Goal: Task Accomplishment & Management: Use online tool/utility

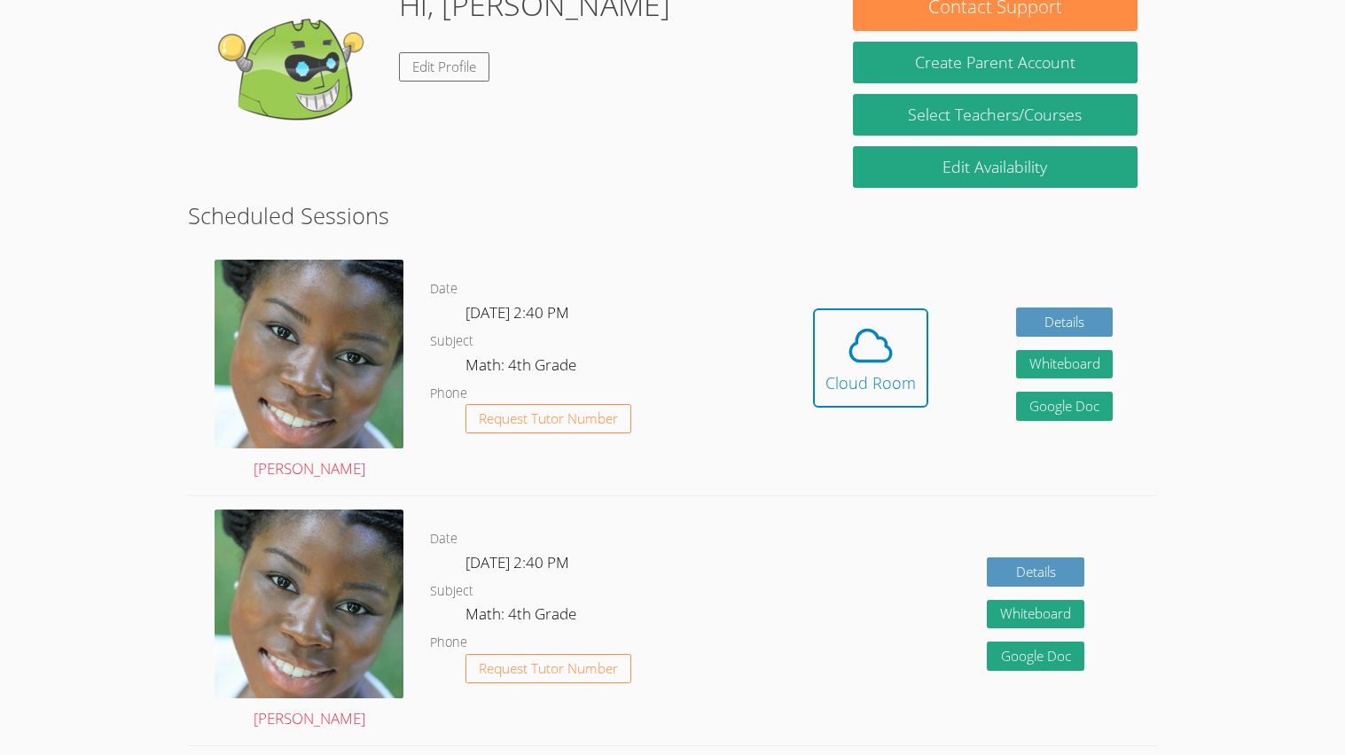
scroll to position [281, 0]
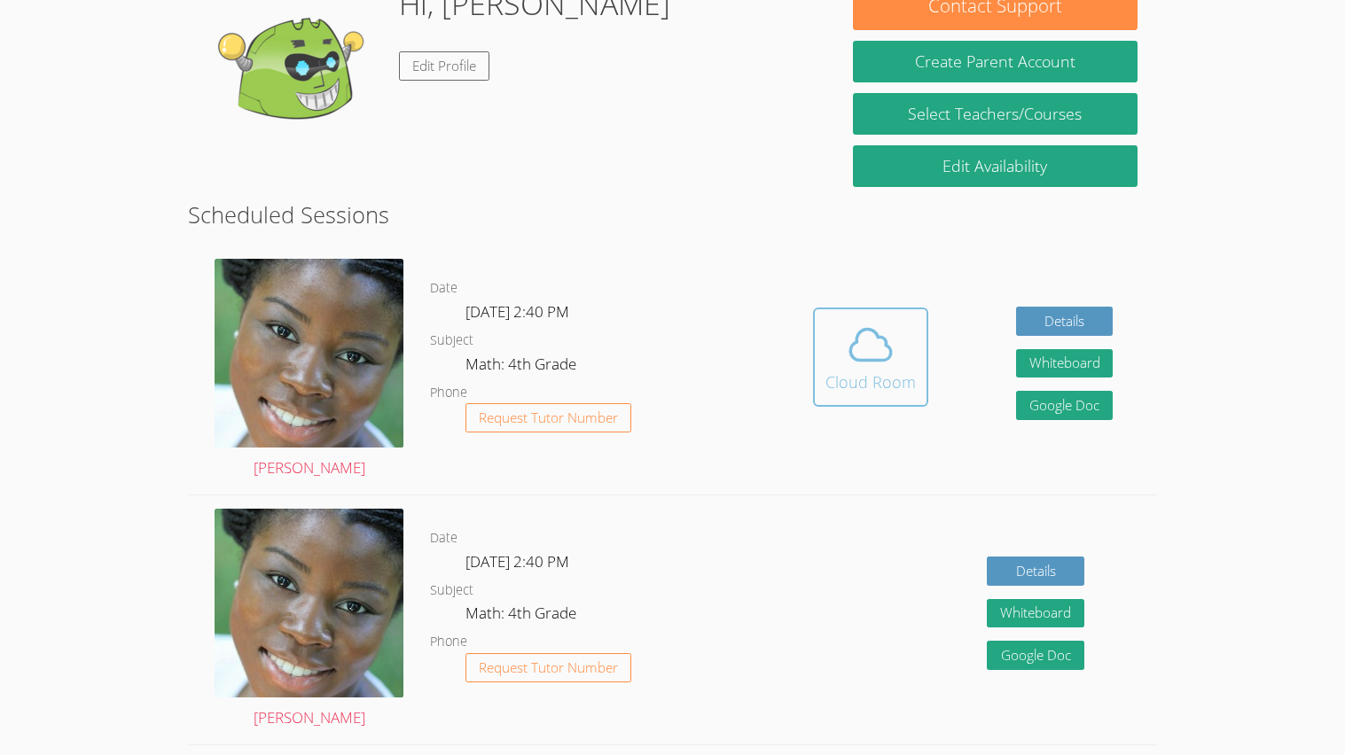
click at [818, 394] on button "Cloud Room" at bounding box center [870, 357] width 115 height 99
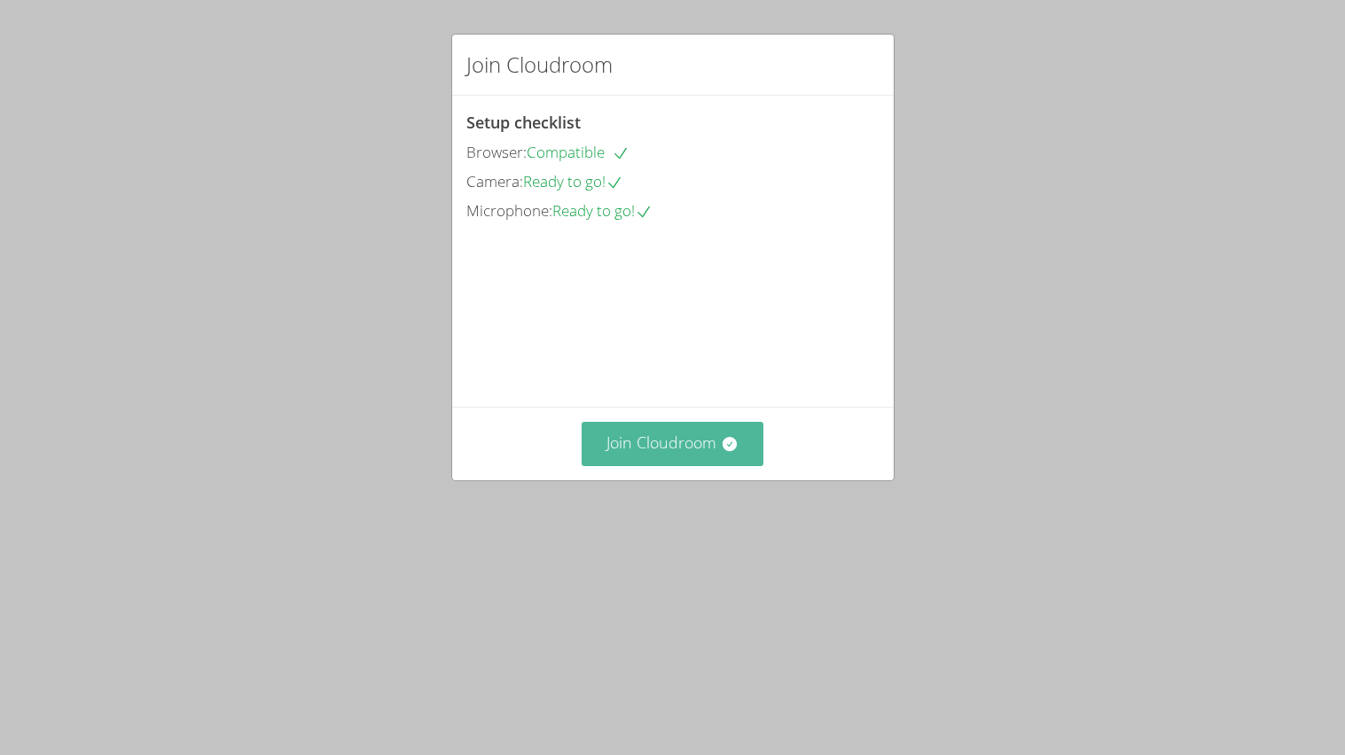
click at [707, 465] on button "Join Cloudroom" at bounding box center [673, 443] width 182 height 43
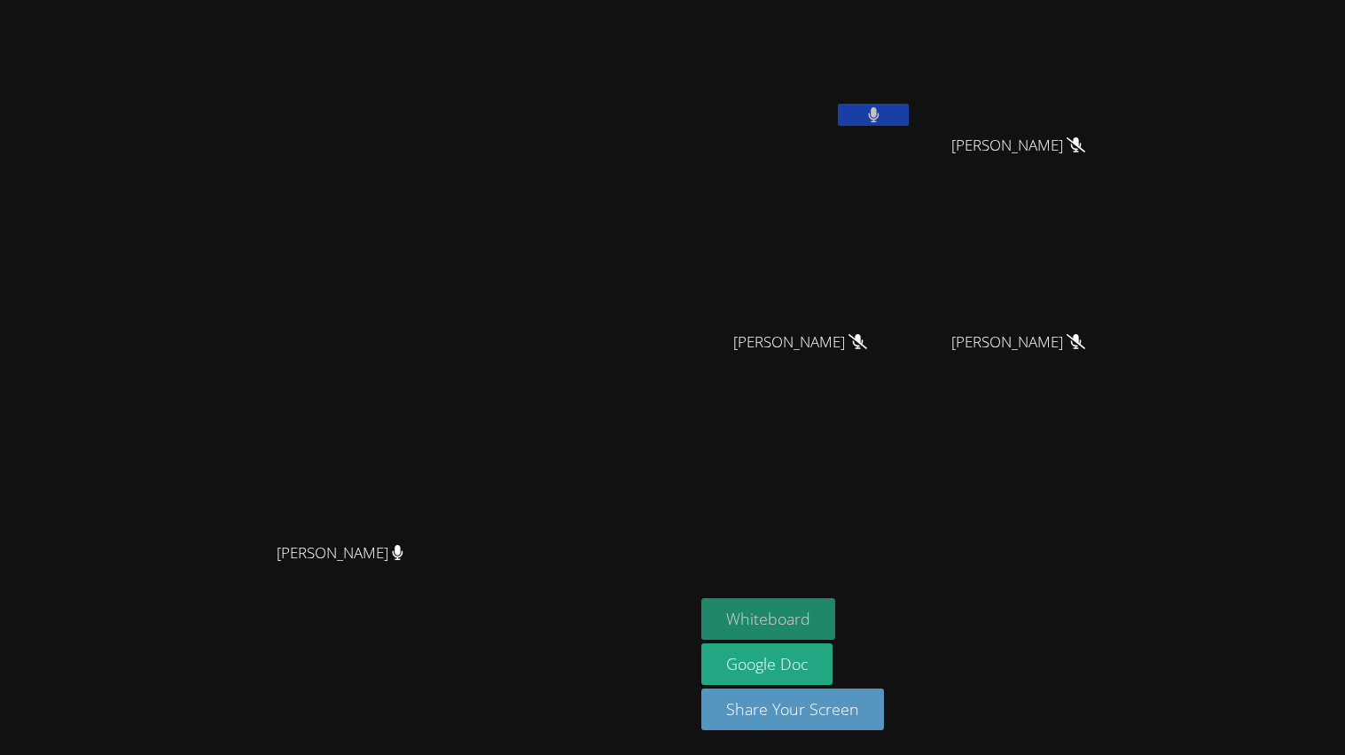
click at [835, 617] on button "Whiteboard" at bounding box center [768, 619] width 134 height 42
click at [909, 123] on button at bounding box center [873, 115] width 71 height 22
click at [909, 114] on button at bounding box center [873, 115] width 71 height 22
click at [835, 613] on button "Whiteboard" at bounding box center [768, 619] width 134 height 42
click at [909, 118] on button at bounding box center [873, 115] width 71 height 22
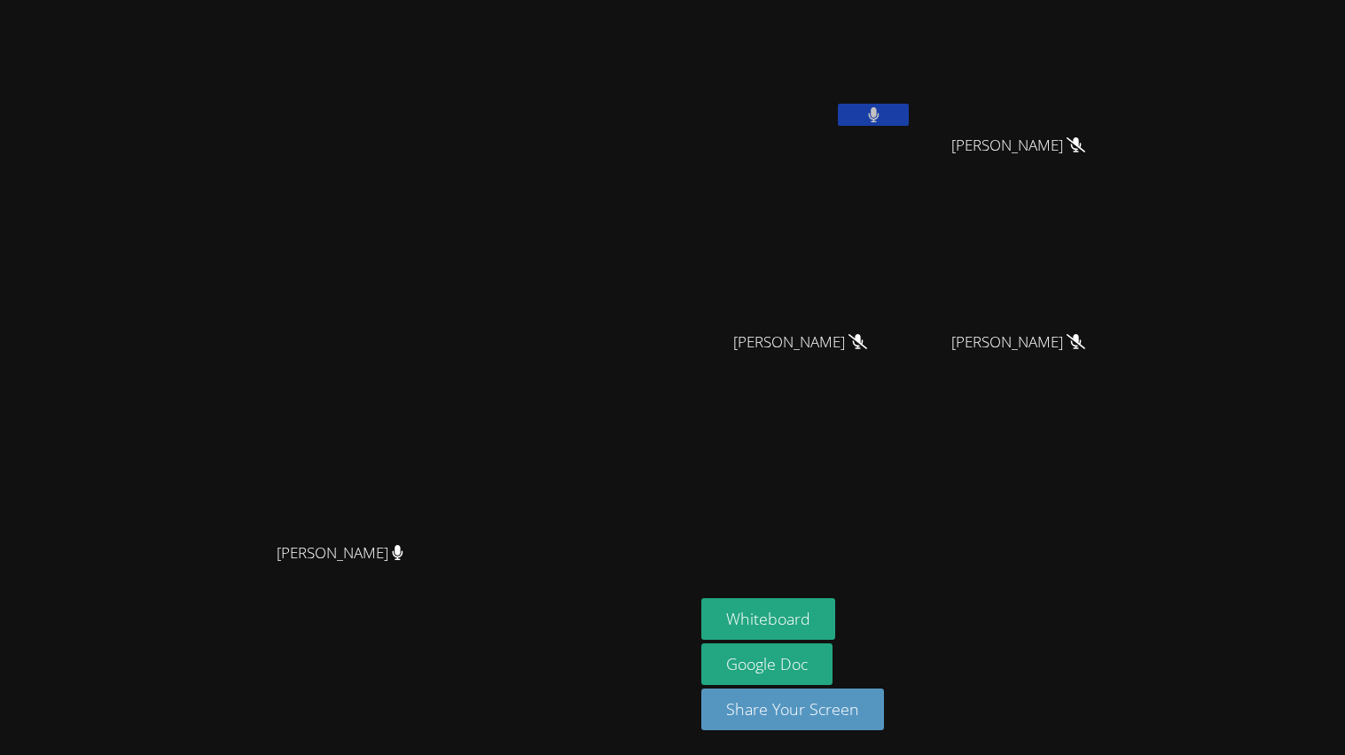
click at [879, 116] on icon at bounding box center [874, 114] width 12 height 15
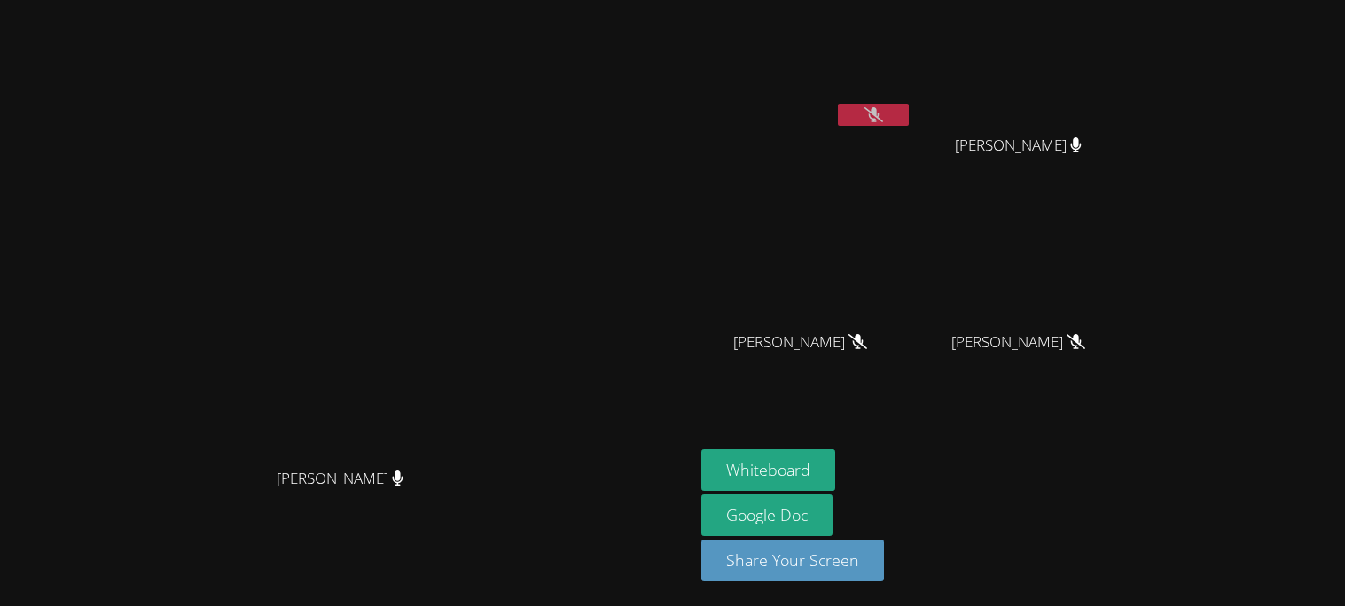
click at [838, 104] on button at bounding box center [873, 115] width 71 height 22
click at [1320, 425] on div "[PERSON_NAME] [PERSON_NAME] [PERSON_NAME] [PERSON_NAME] [PERSON_NAME] [PERSON_N…" at bounding box center [672, 303] width 1345 height 606
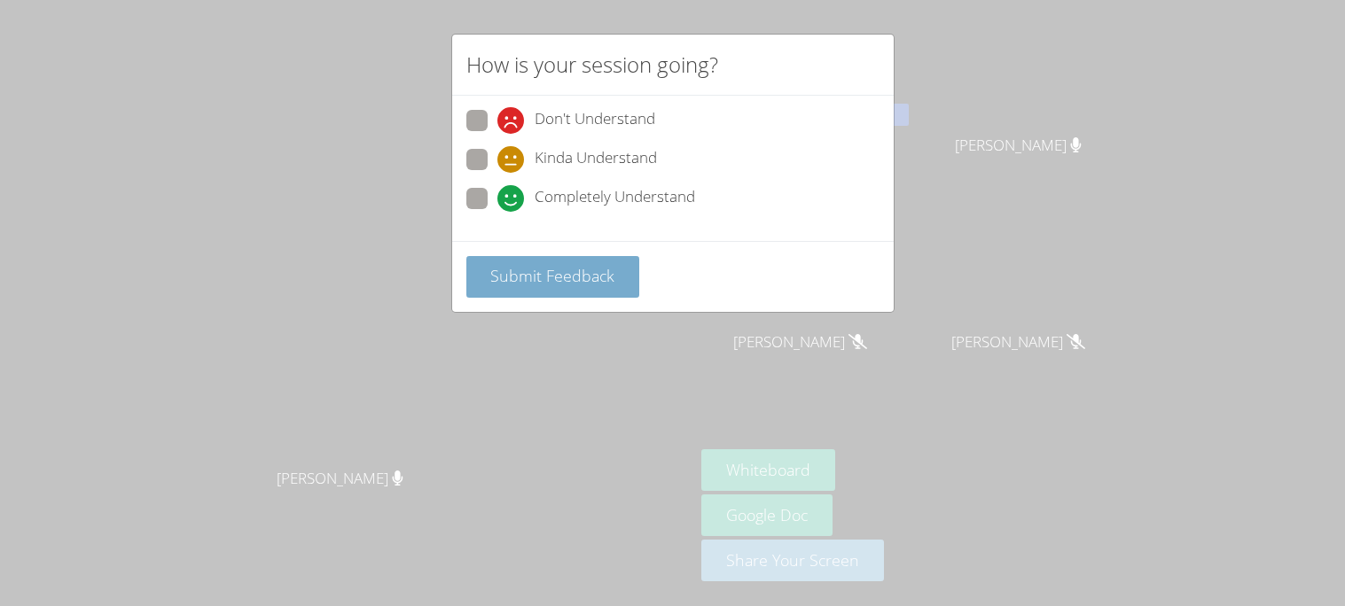
click at [590, 256] on button "Submit Feedback" at bounding box center [553, 277] width 174 height 42
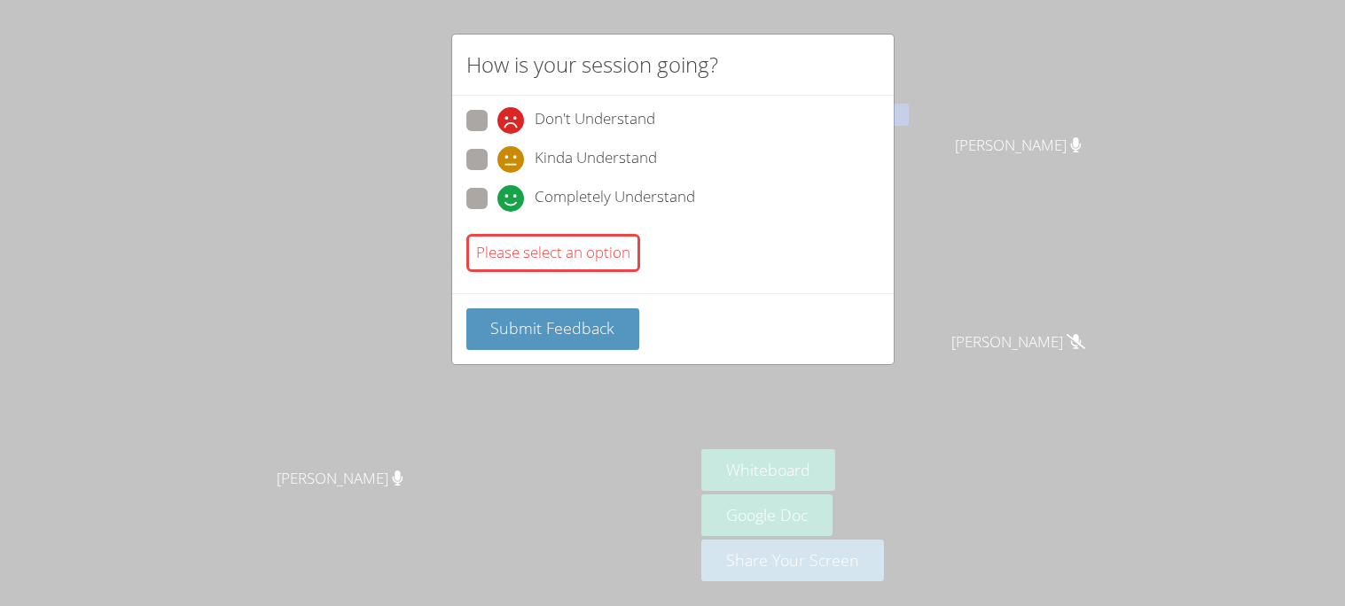
click at [497, 212] on span at bounding box center [497, 212] width 0 height 0
click at [497, 201] on input "Completely Understand" at bounding box center [504, 195] width 15 height 15
radio input "true"
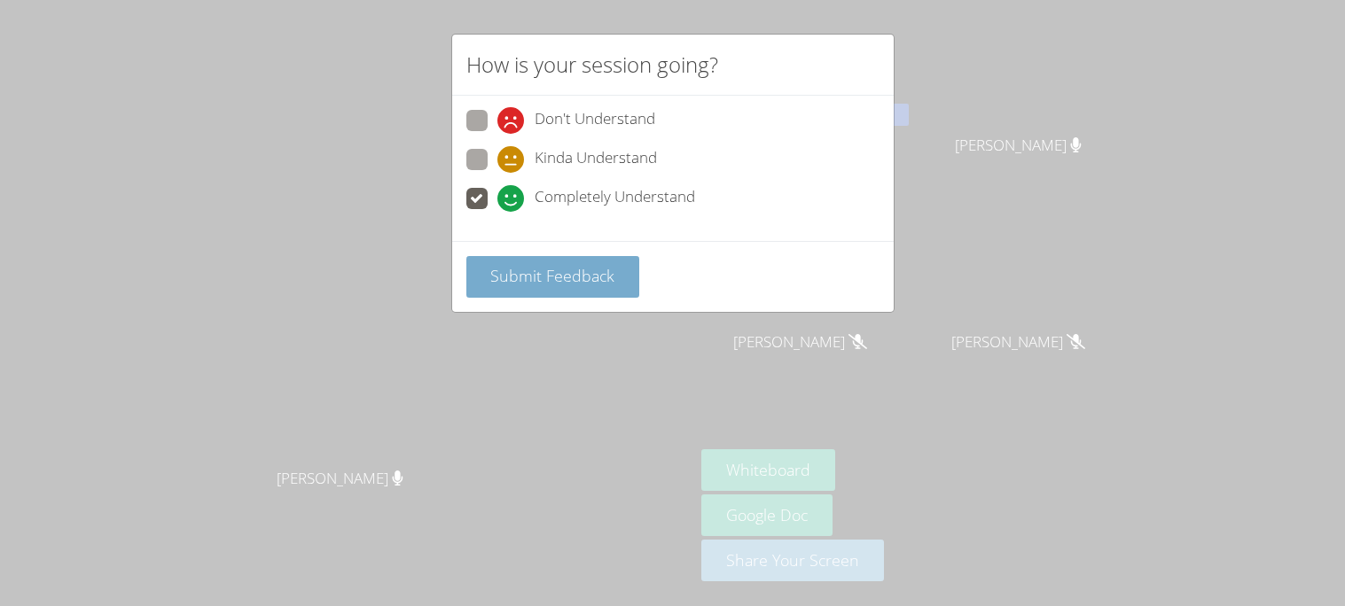
click at [542, 286] on button "Submit Feedback" at bounding box center [553, 277] width 174 height 42
